Goal: Transaction & Acquisition: Purchase product/service

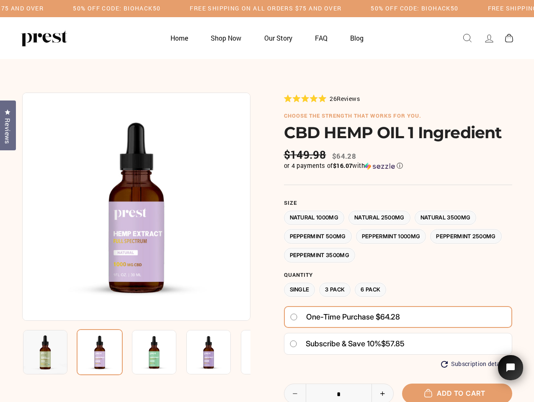
click at [267, 201] on div at bounding box center [267, 305] width 490 height 425
click at [160, 8] on h5 "50% OFF CODE: BIOHACK50" at bounding box center [117, 8] width 88 height 7
click at [136, 207] on img at bounding box center [136, 207] width 228 height 228
click at [136, 352] on img at bounding box center [154, 352] width 44 height 44
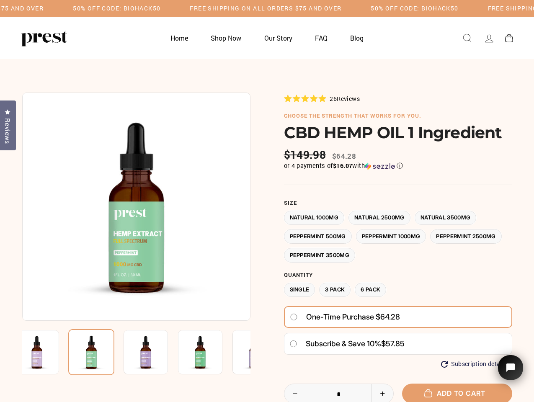
click at [45, 352] on img at bounding box center [37, 352] width 44 height 44
click at [100, 352] on img at bounding box center [91, 352] width 46 height 46
click at [154, 352] on img at bounding box center [146, 352] width 44 height 44
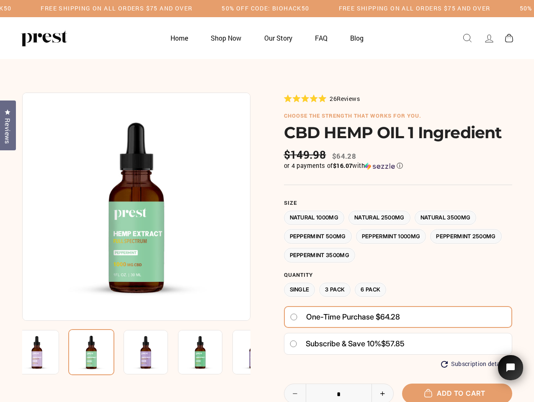
click at [154, 352] on img at bounding box center [146, 352] width 44 height 44
